Goal: Information Seeking & Learning: Check status

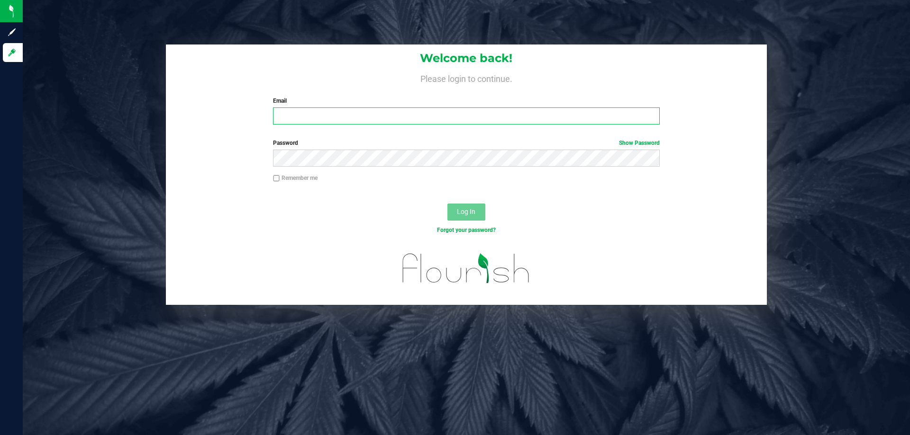
click at [443, 113] on input "Email" at bounding box center [466, 116] width 386 height 17
type input "[EMAIL_ADDRESS][DOMAIN_NAME]"
click at [448, 209] on button "Log In" at bounding box center [466, 212] width 38 height 17
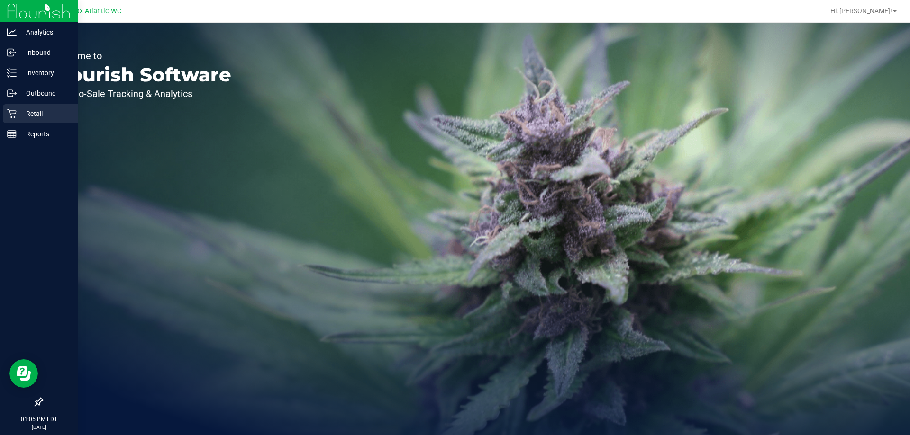
click at [27, 119] on p "Retail" at bounding box center [45, 113] width 57 height 11
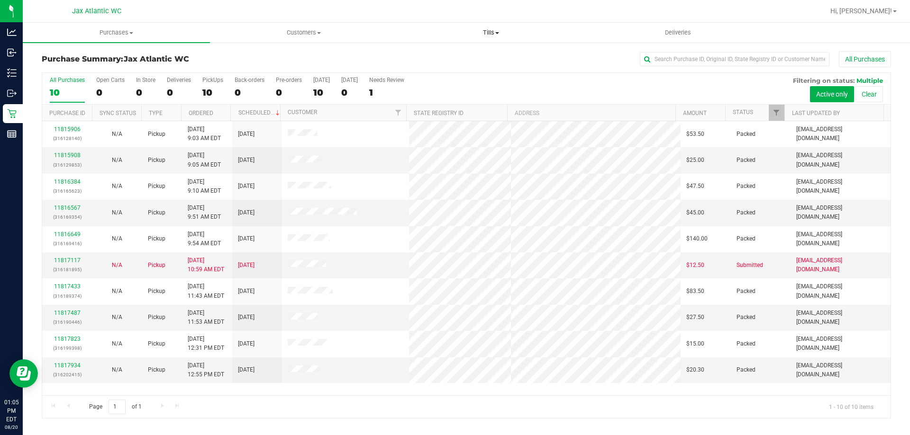
click at [486, 32] on span "Tills" at bounding box center [490, 32] width 186 height 9
click at [432, 55] on span "Manage tills" at bounding box center [429, 57] width 64 height 8
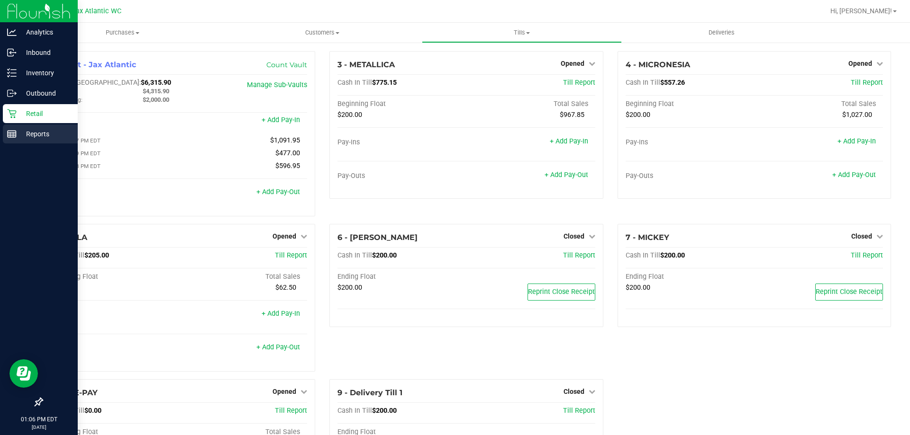
click at [7, 133] on icon at bounding box center [11, 133] width 9 height 9
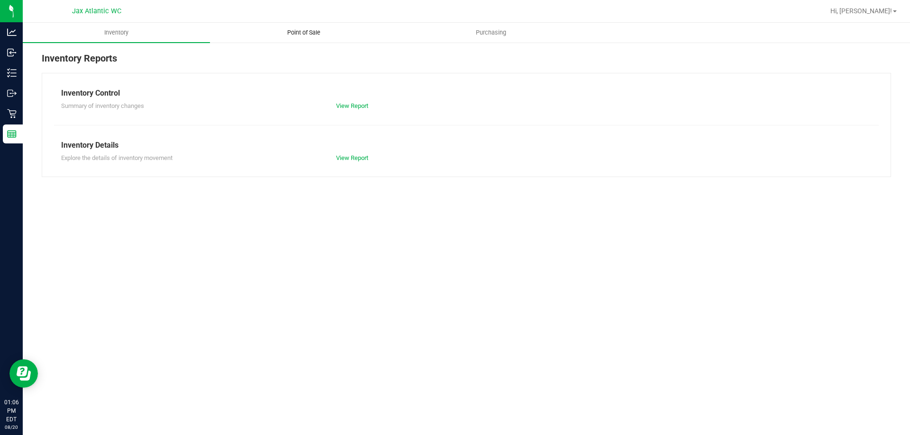
click at [310, 39] on uib-tab-heading "Point of Sale" at bounding box center [303, 32] width 186 height 19
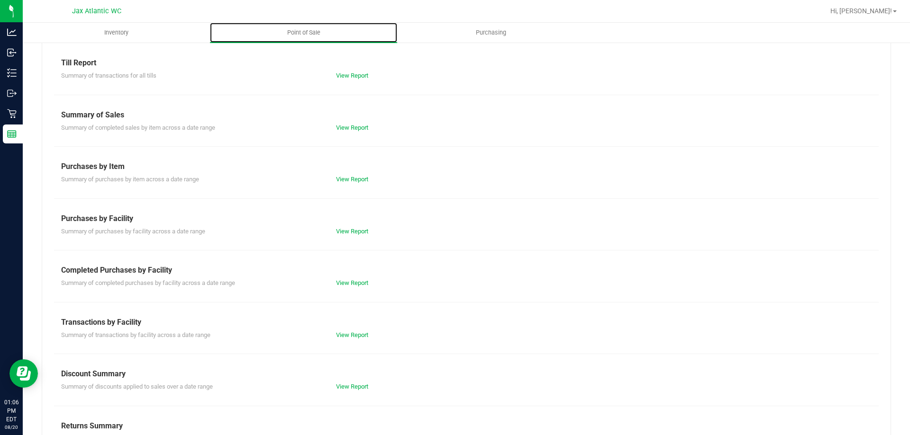
scroll to position [63, 0]
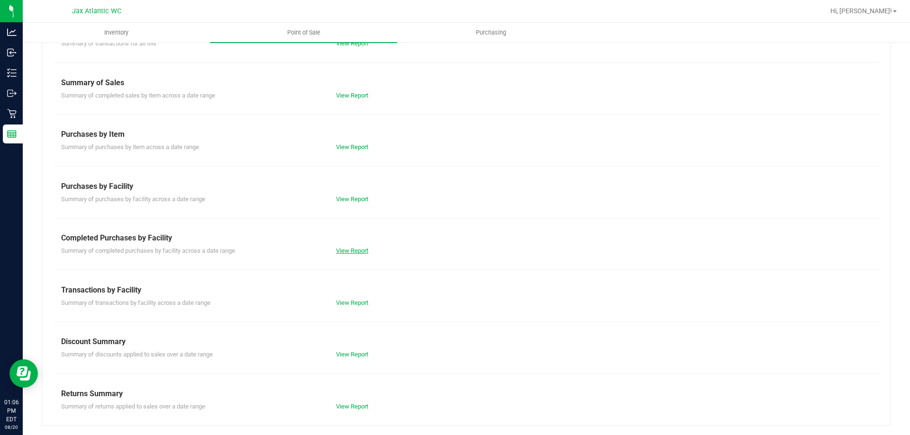
click at [354, 252] on link "View Report" at bounding box center [352, 250] width 32 height 7
